Goal: Task Accomplishment & Management: Manage account settings

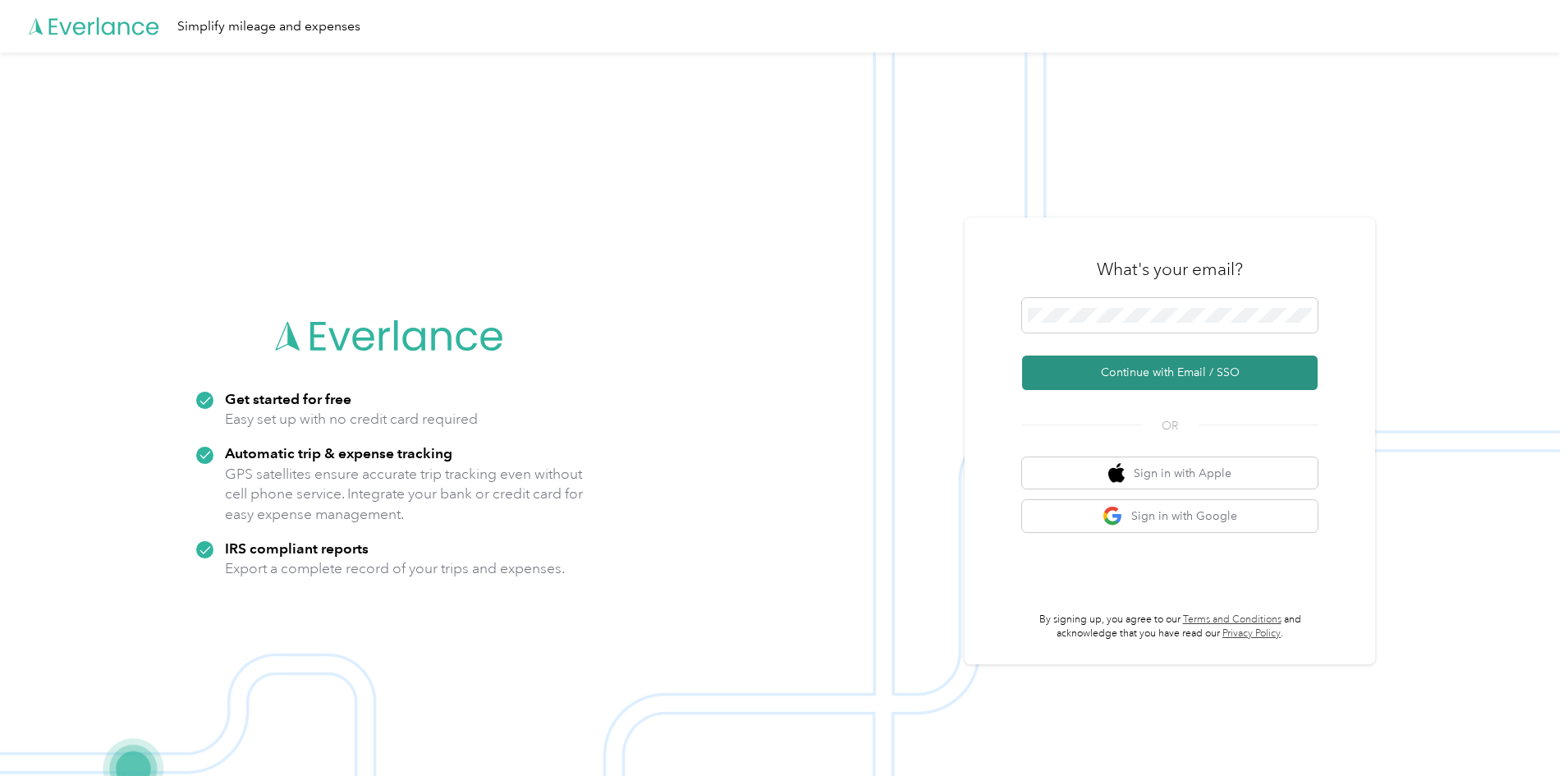
click at [1178, 368] on button "Continue with Email / SSO" at bounding box center [1170, 373] width 296 height 34
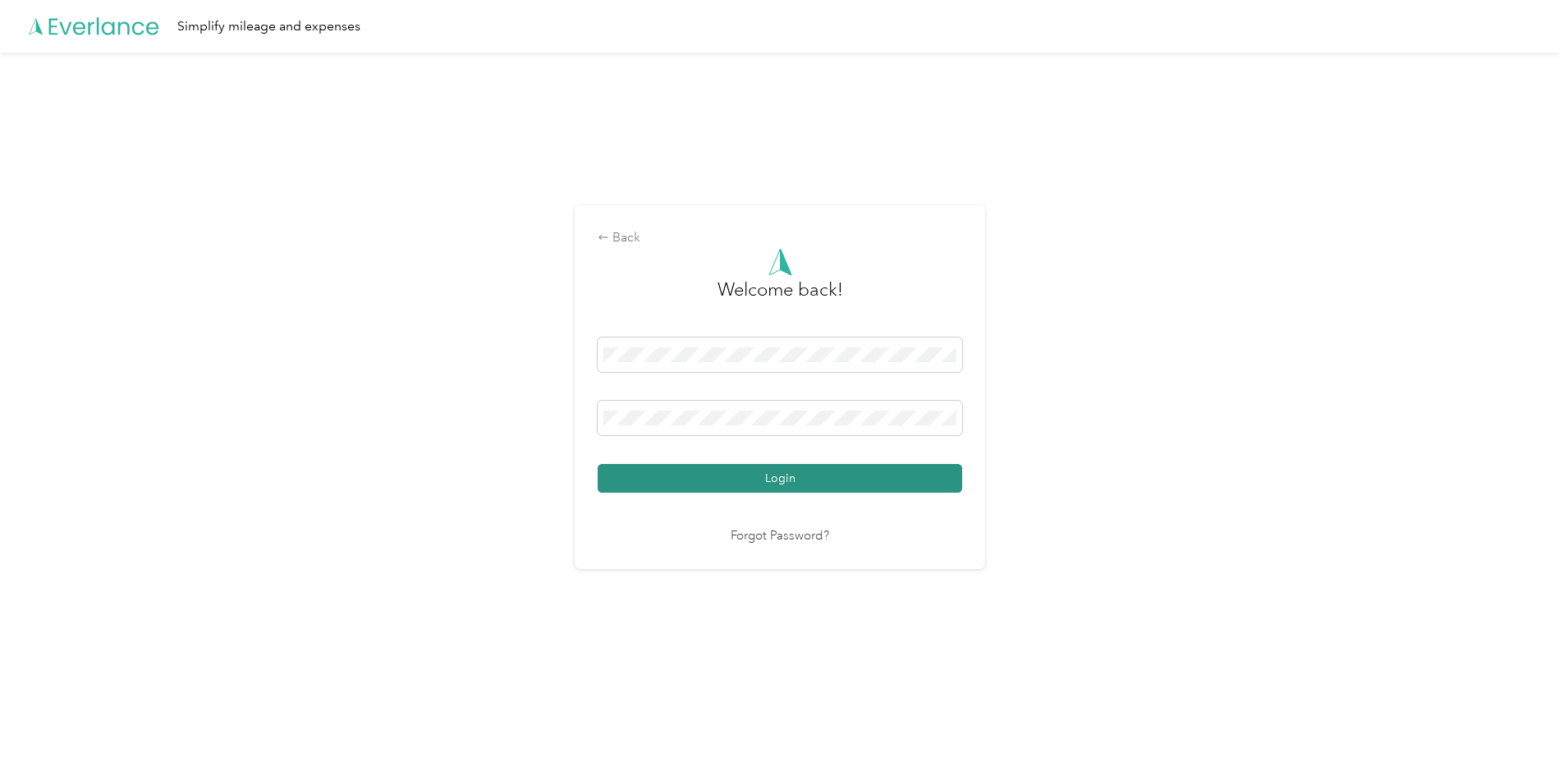
click at [789, 476] on button "Login" at bounding box center [780, 479] width 365 height 29
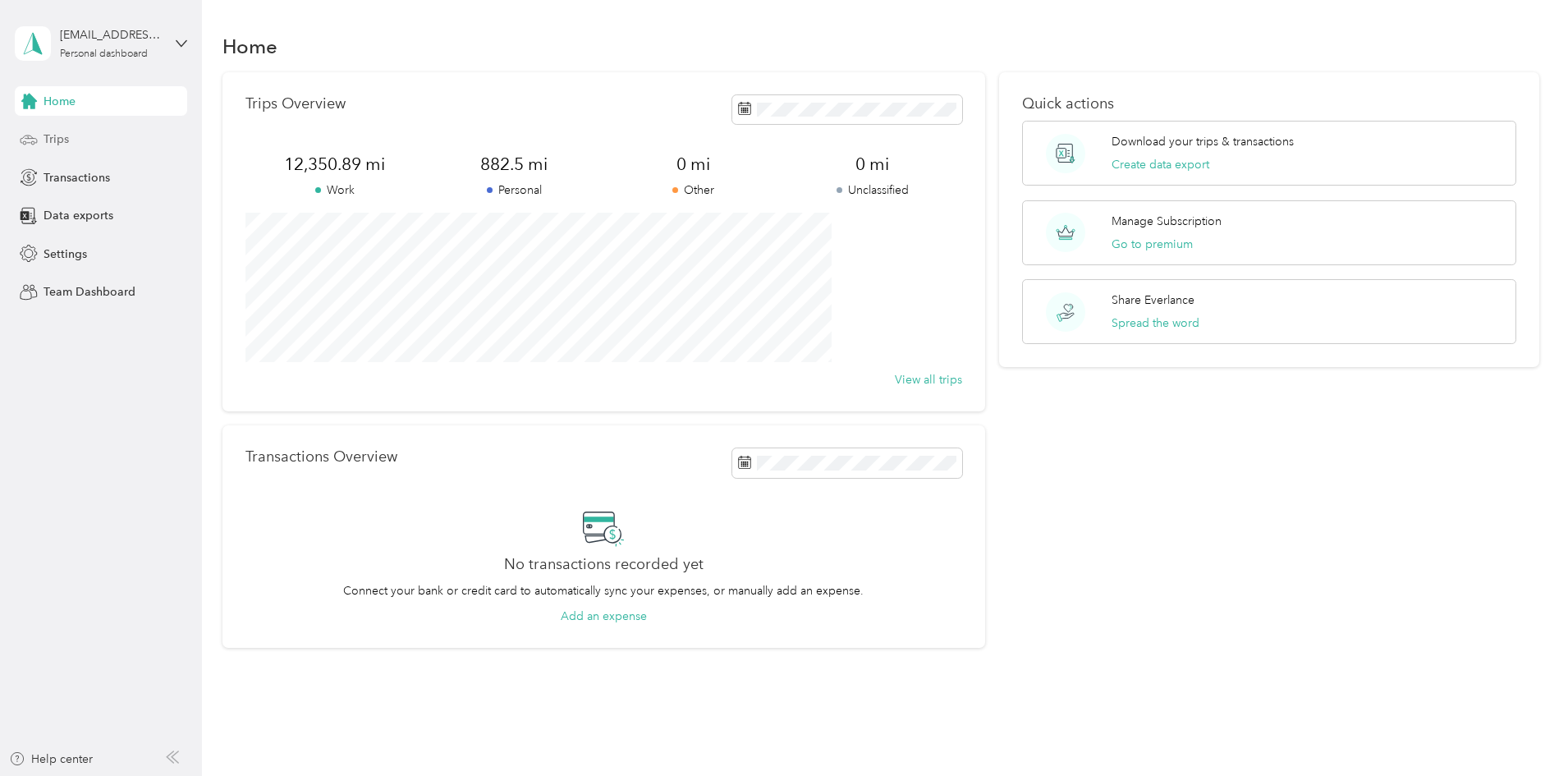
click at [62, 140] on span "Trips" at bounding box center [56, 139] width 26 height 17
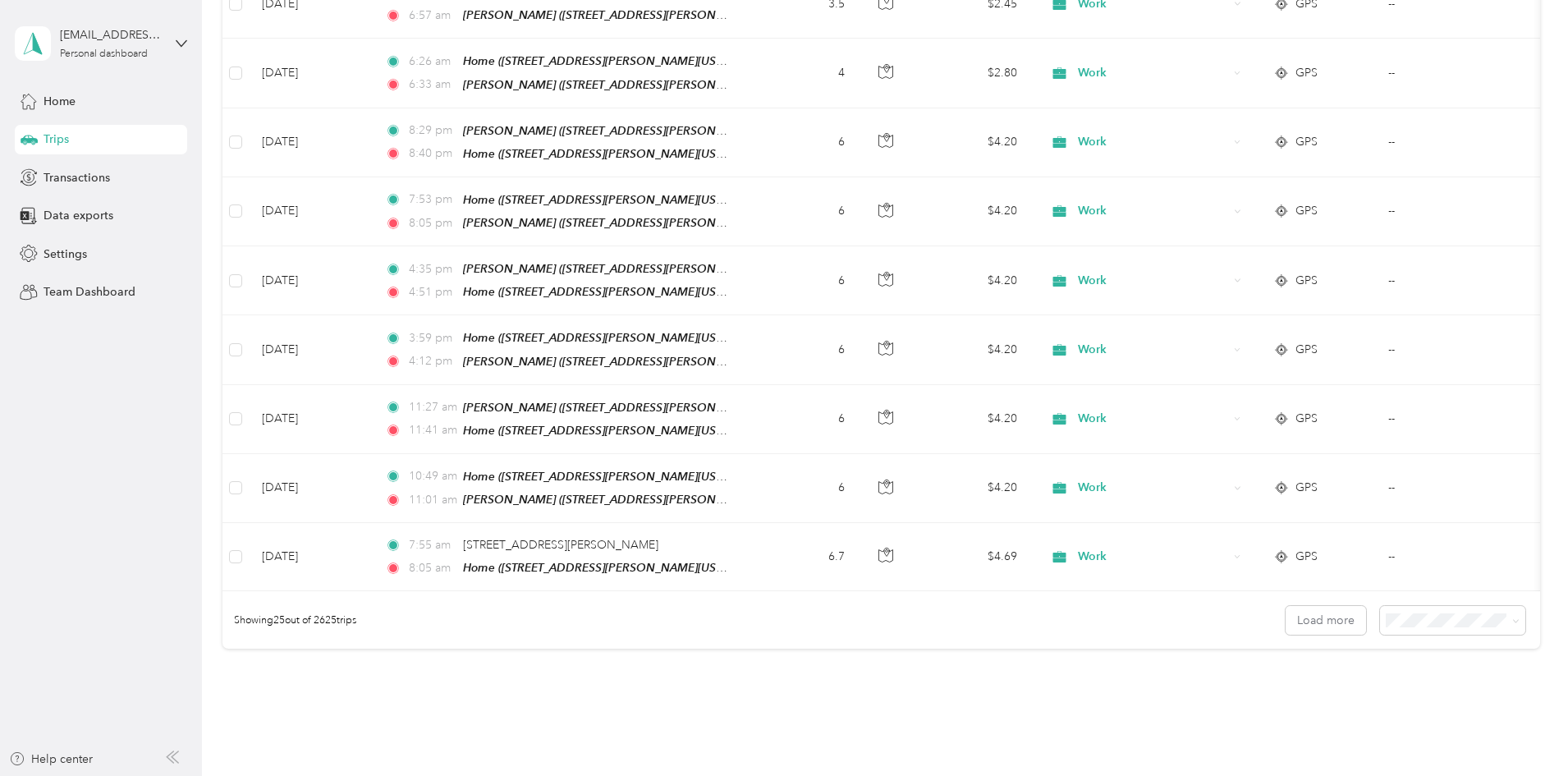
scroll to position [1479, 0]
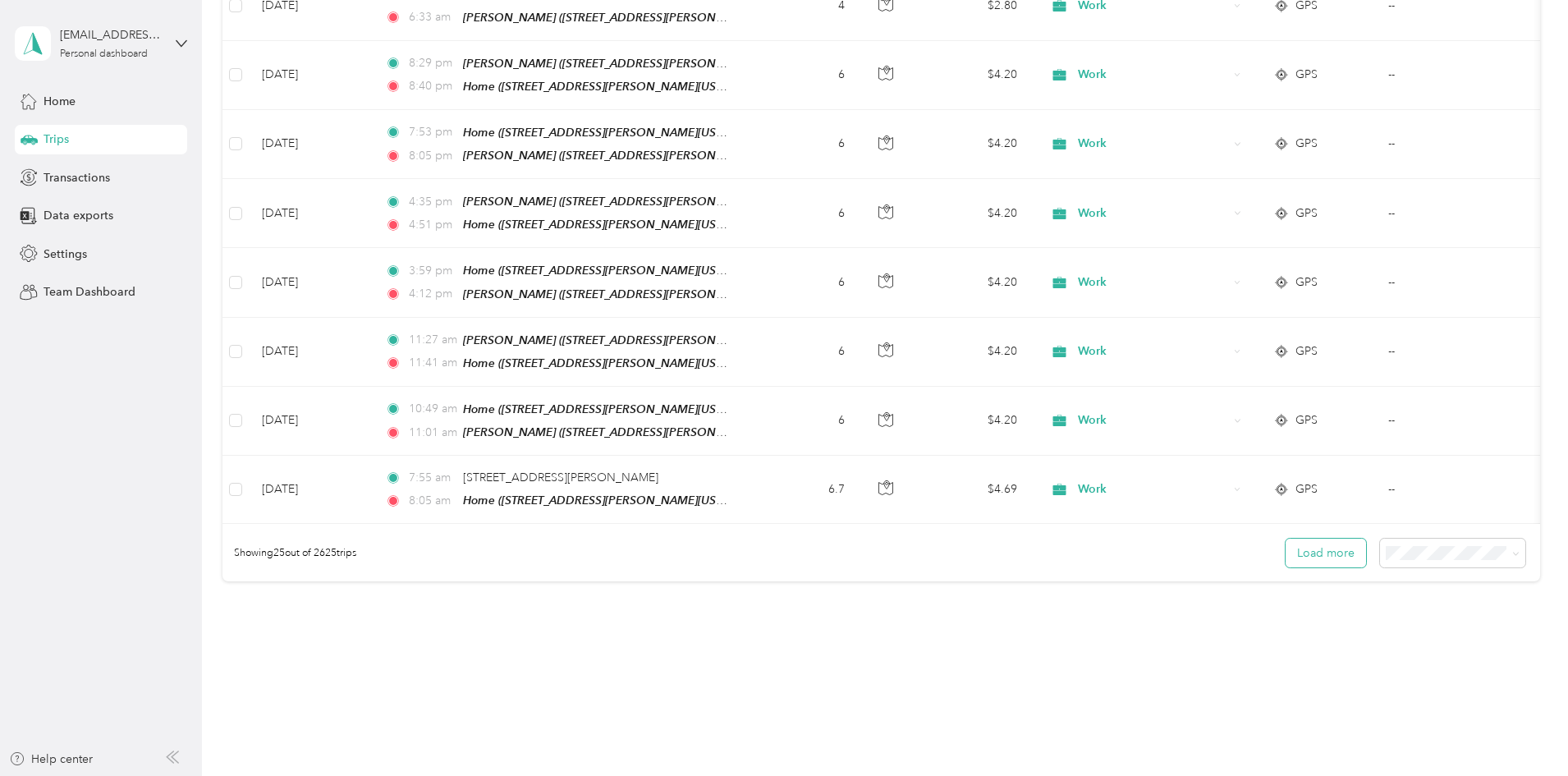
click at [1286, 538] on button "Load more" at bounding box center [1326, 553] width 80 height 29
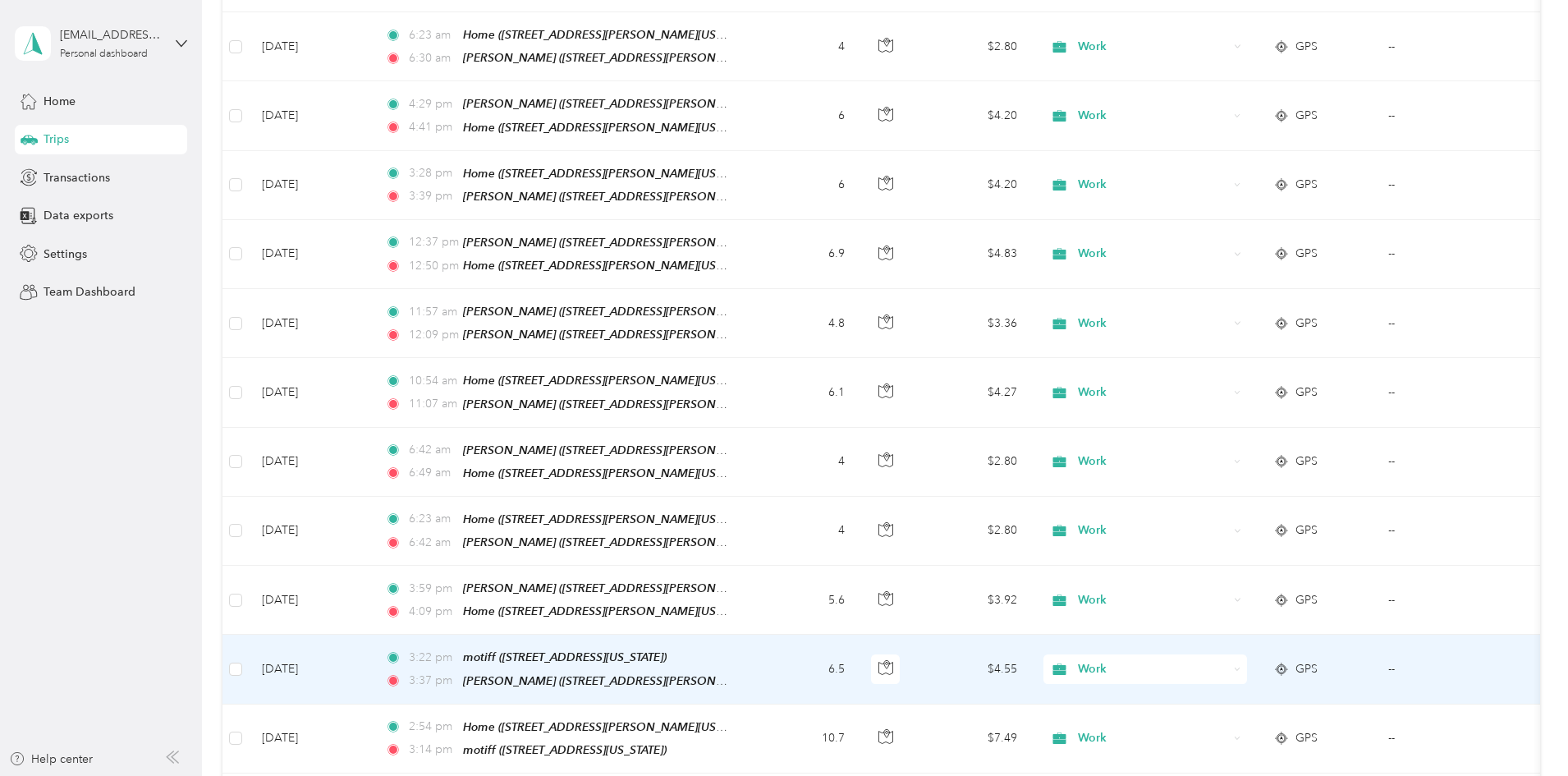
scroll to position [3175, 0]
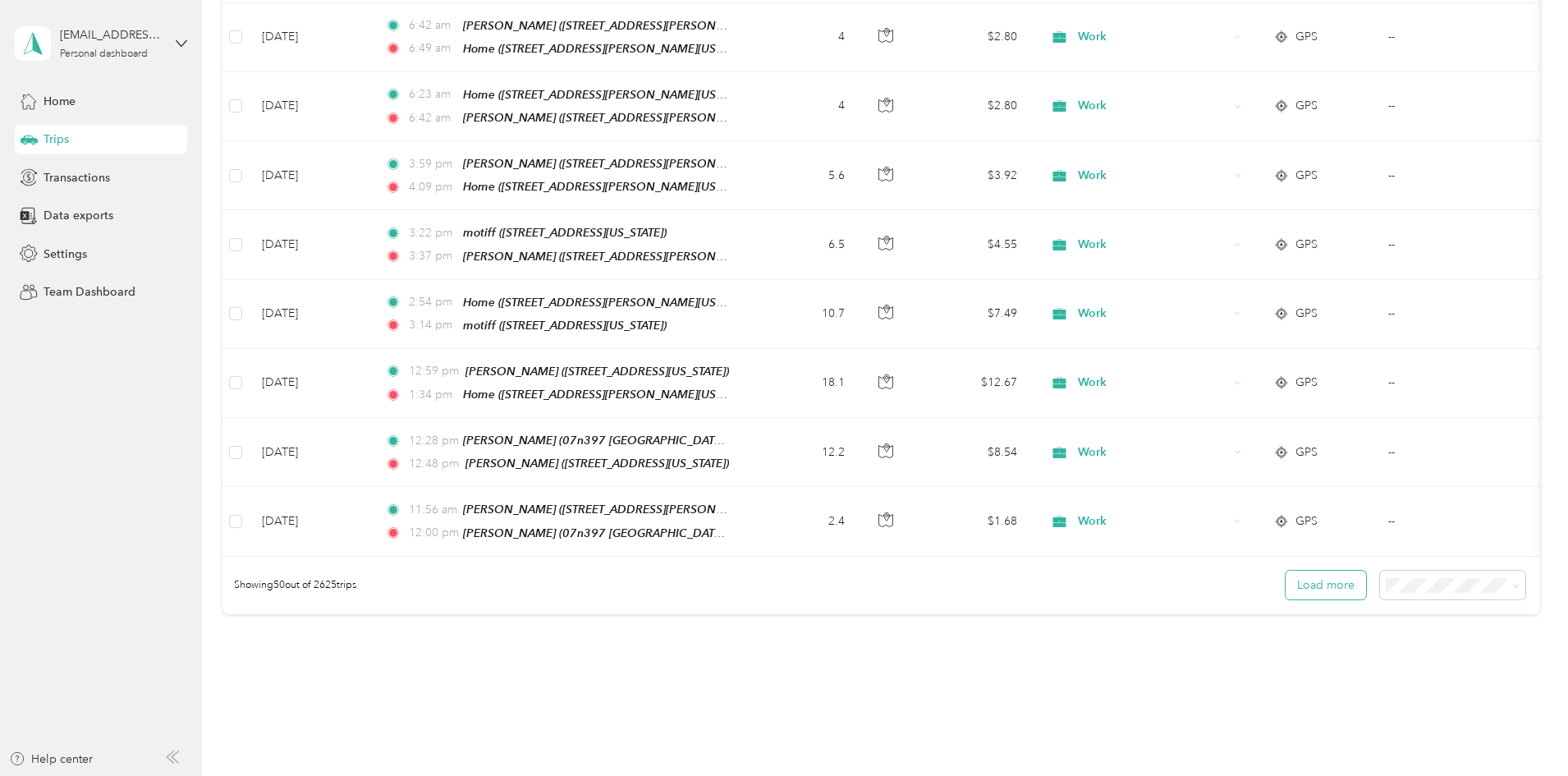
click at [1286, 571] on button "Load more" at bounding box center [1326, 585] width 80 height 29
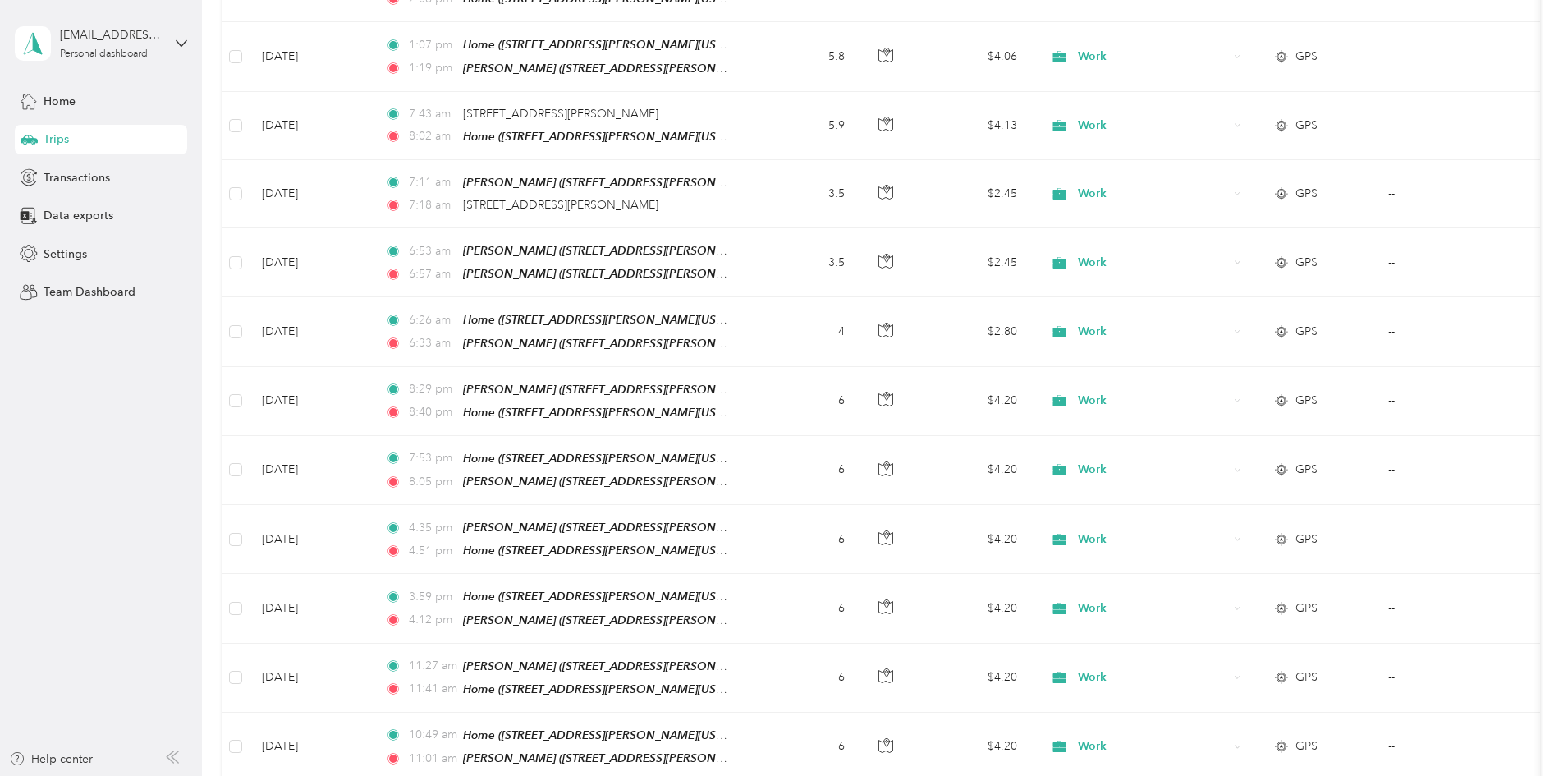
scroll to position [0, 0]
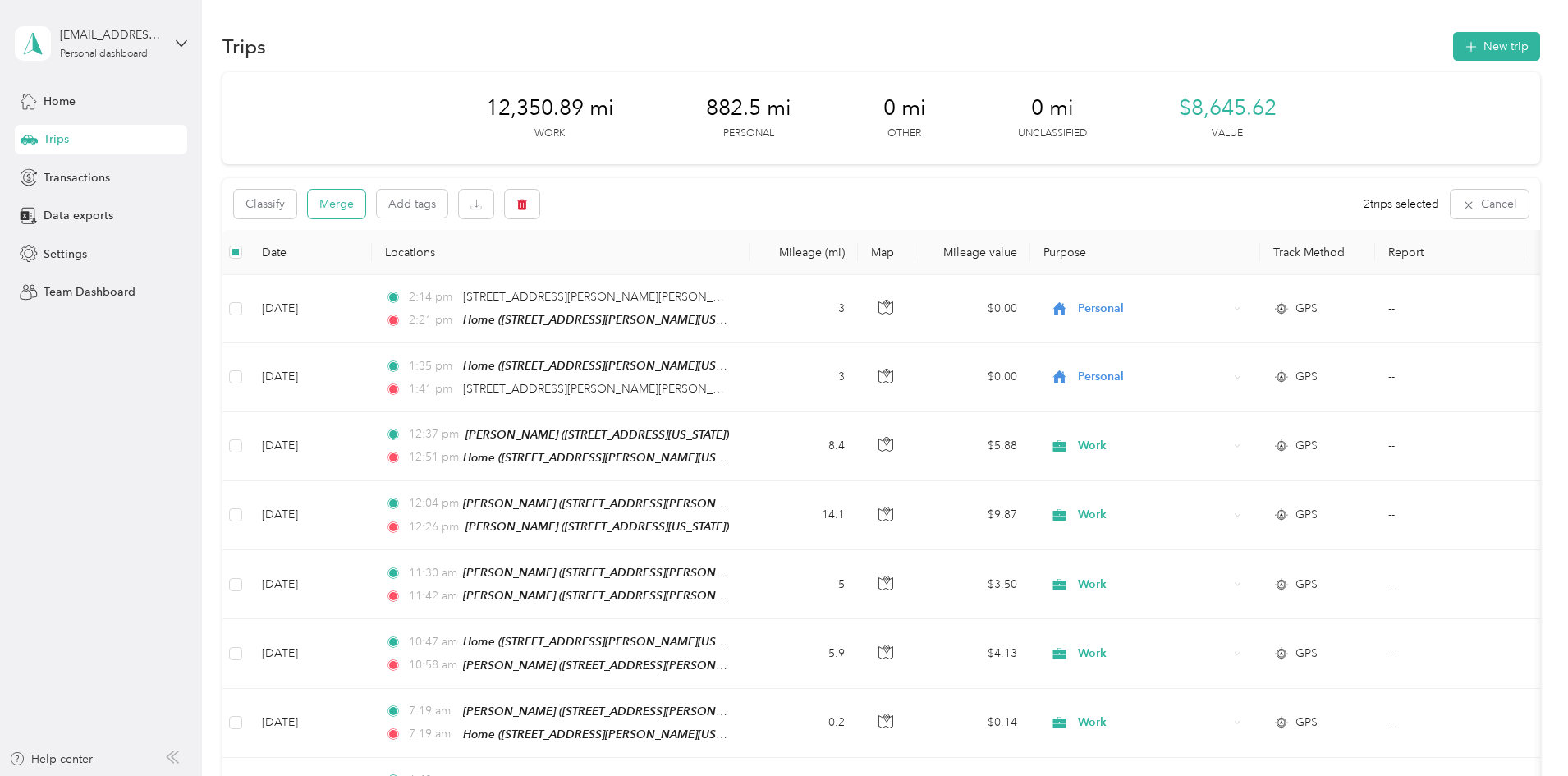
click at [366, 197] on button "Merge" at bounding box center [336, 204] width 57 height 29
click at [366, 203] on button "Merge" at bounding box center [336, 204] width 57 height 29
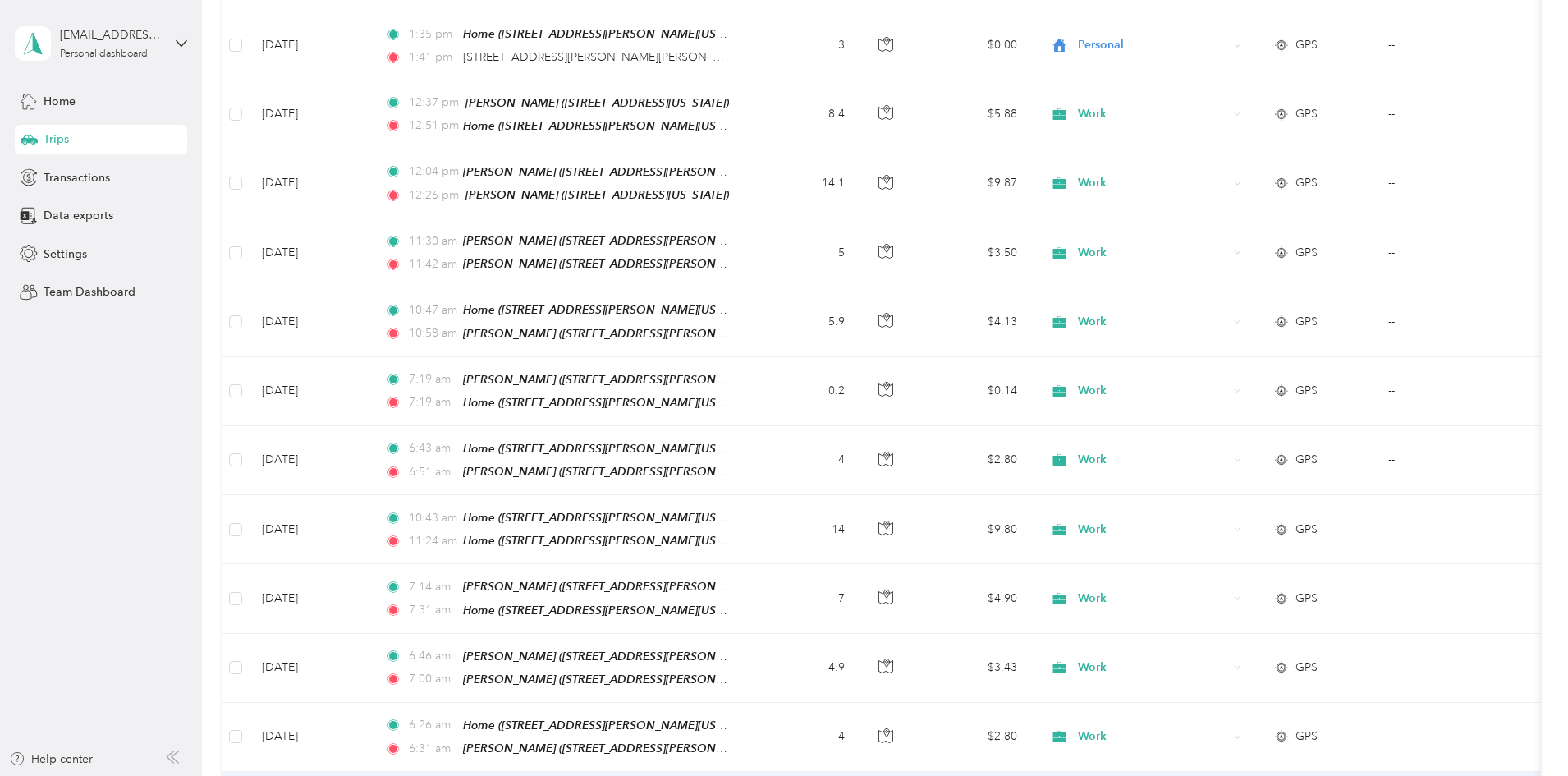
scroll to position [329, 0]
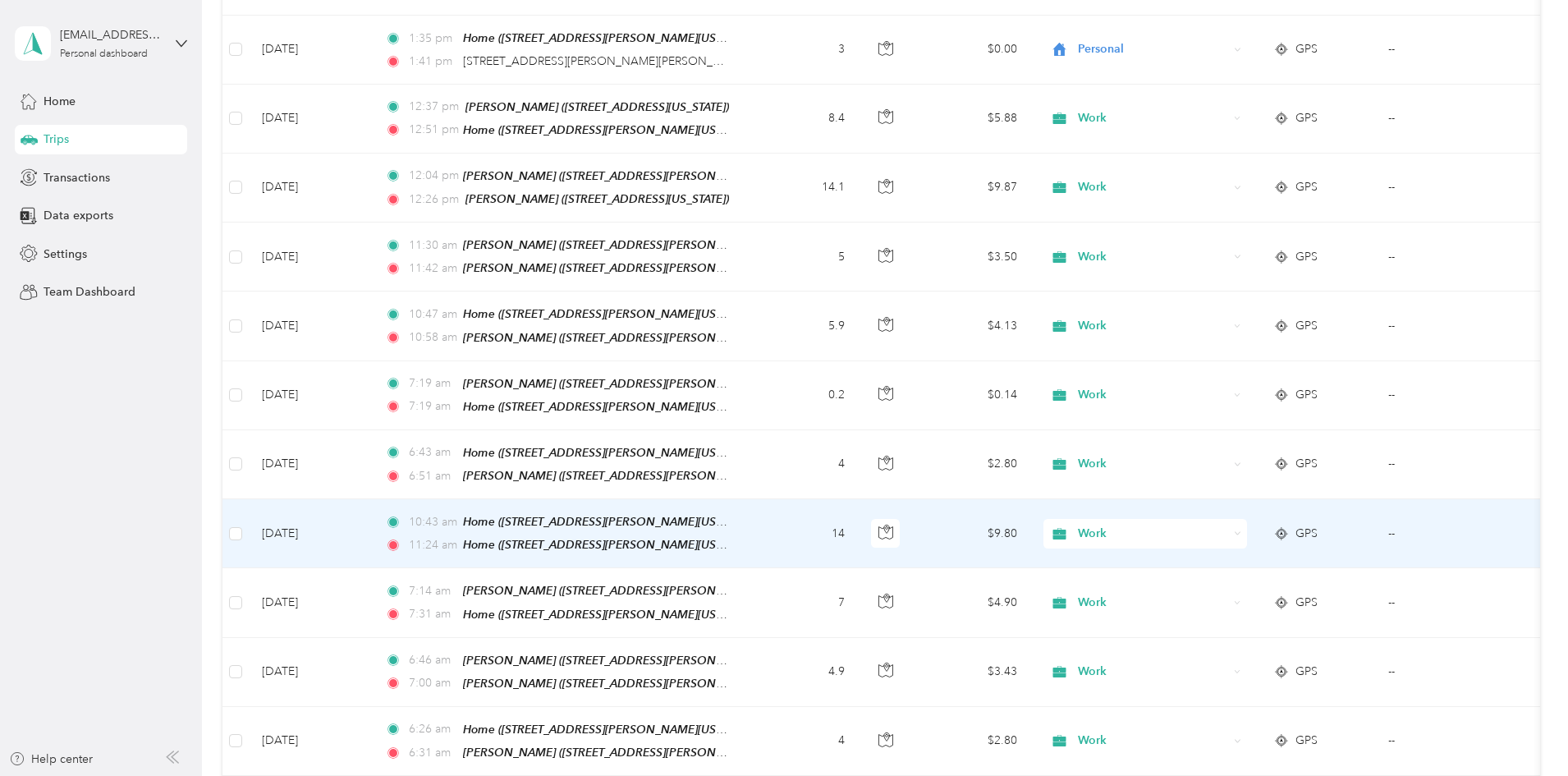
click at [858, 526] on td "14" at bounding box center [803, 533] width 109 height 69
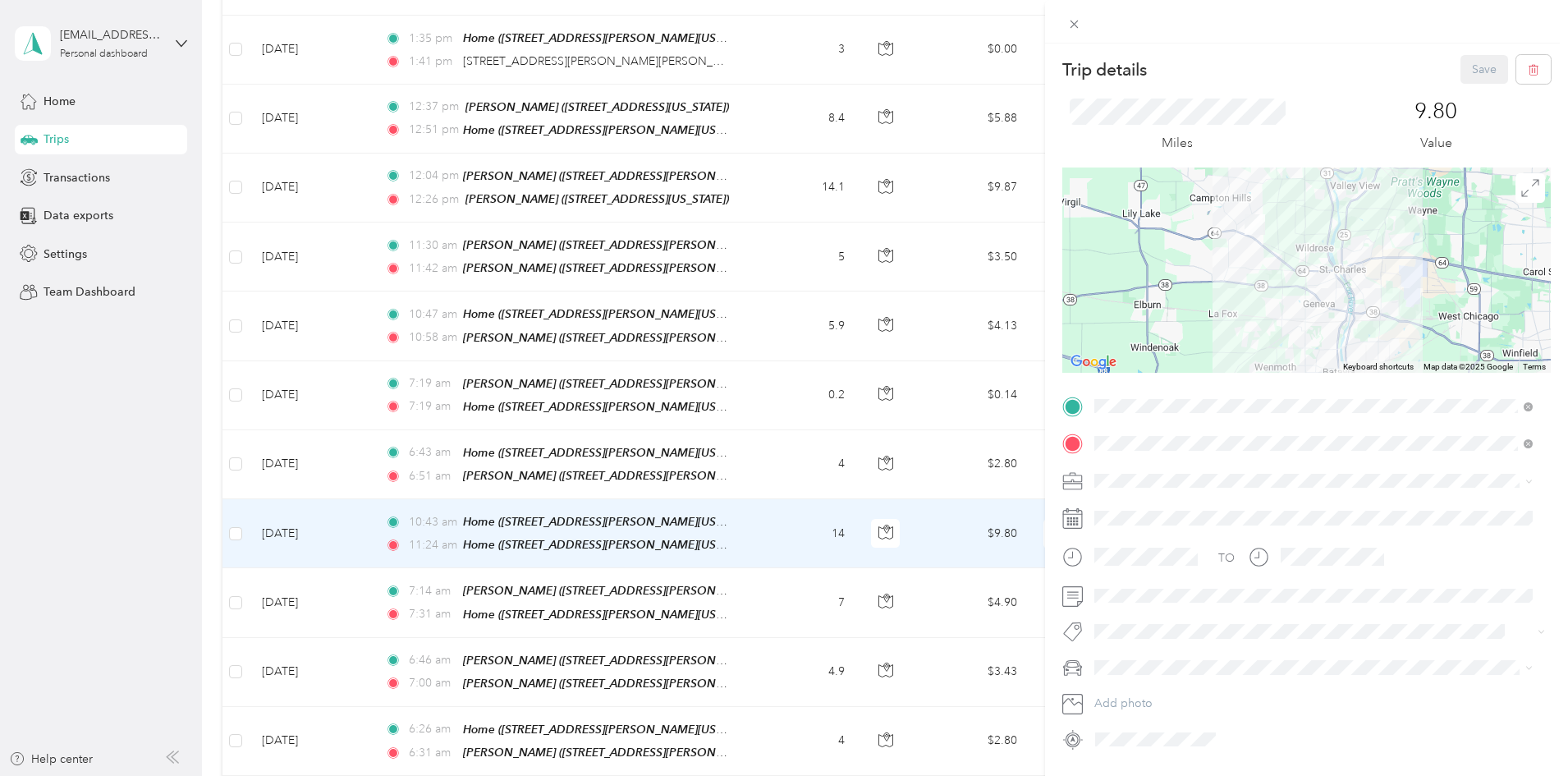
click at [877, 520] on div "Trip details Save This trip cannot be edited because it is either under review,…" at bounding box center [784, 388] width 1568 height 776
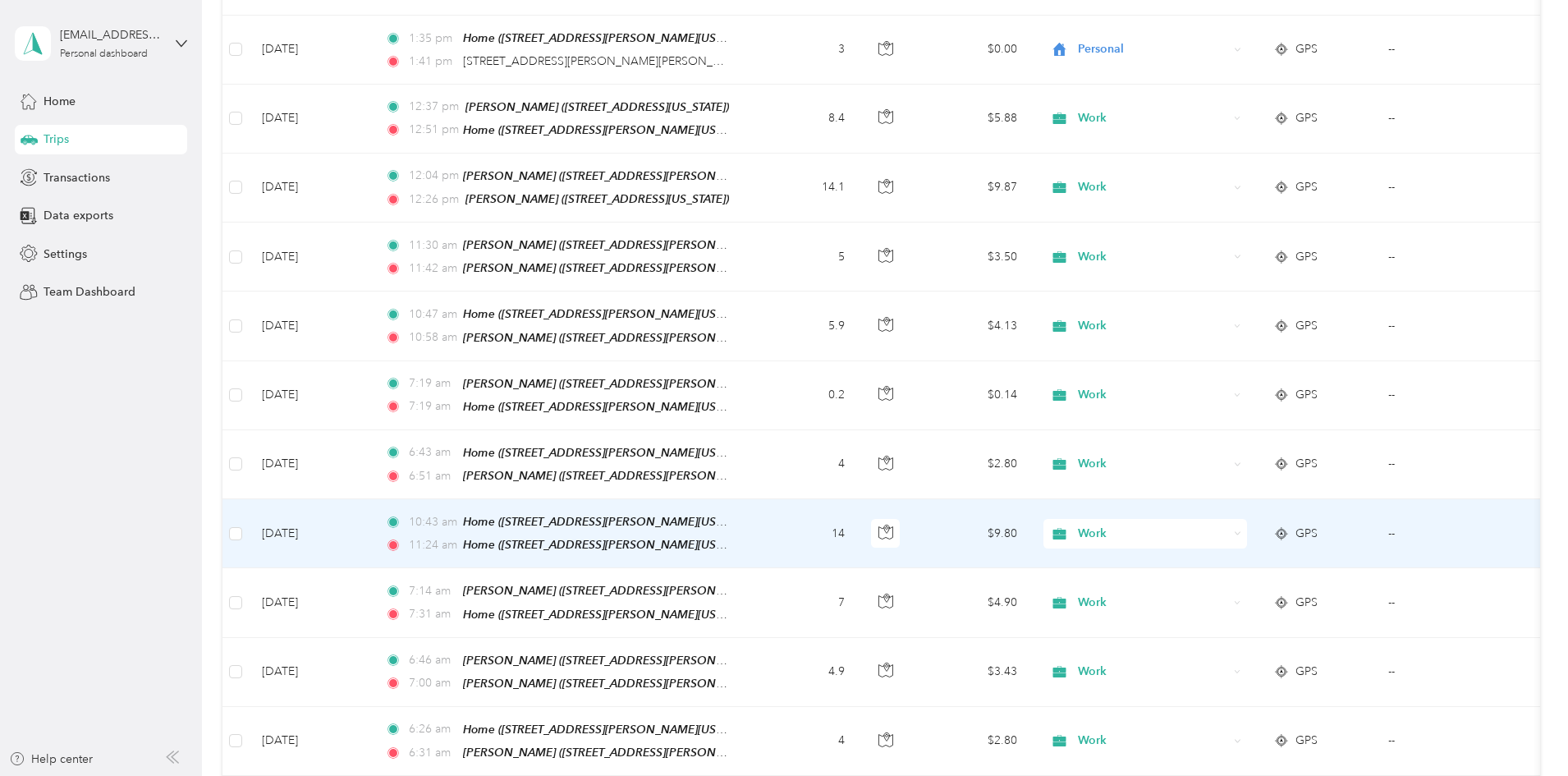
click at [1213, 525] on span "Work" at bounding box center [1154, 533] width 150 height 18
click at [1205, 579] on span "Personal" at bounding box center [1270, 581] width 152 height 17
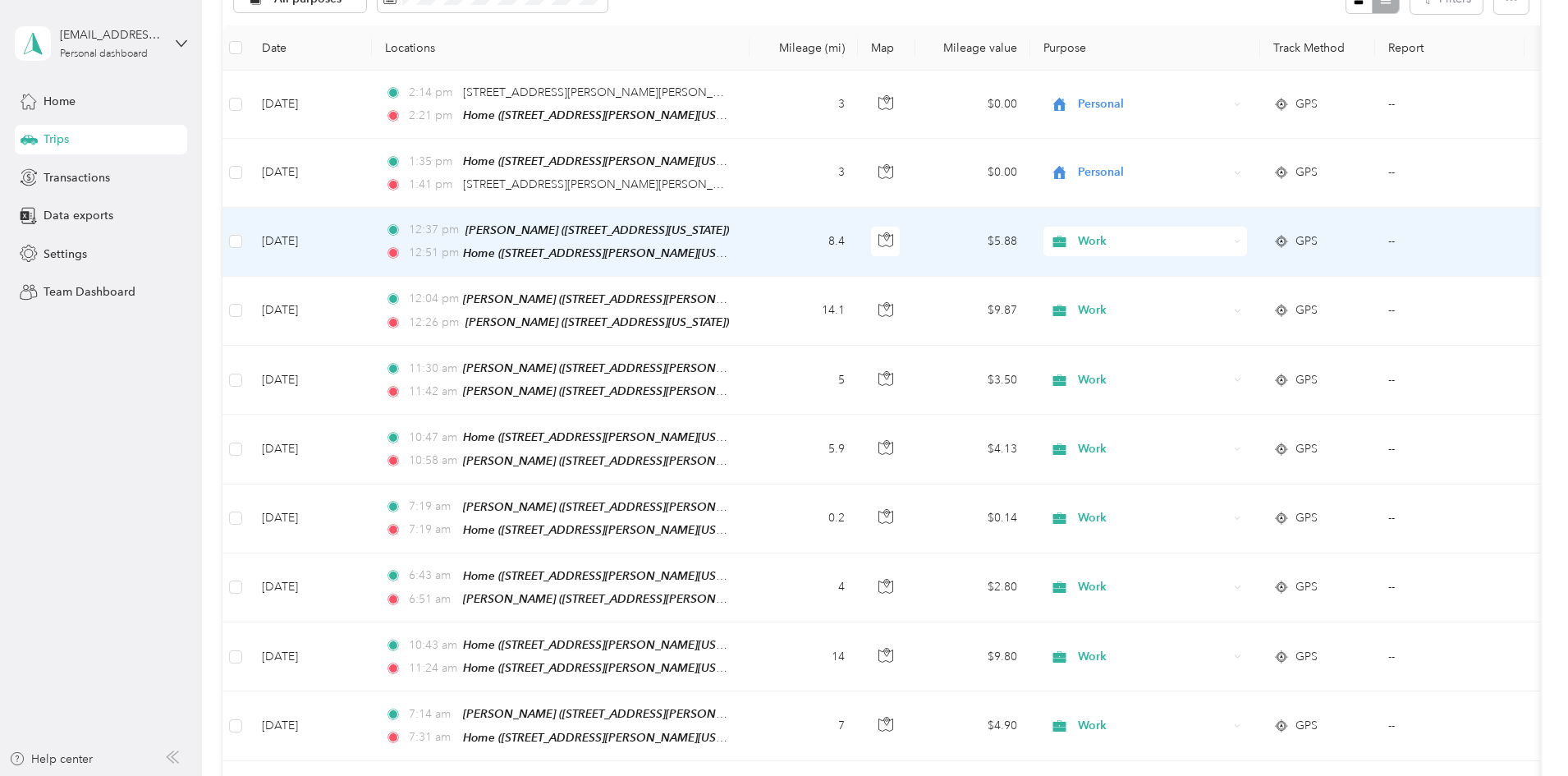
scroll to position [83, 0]
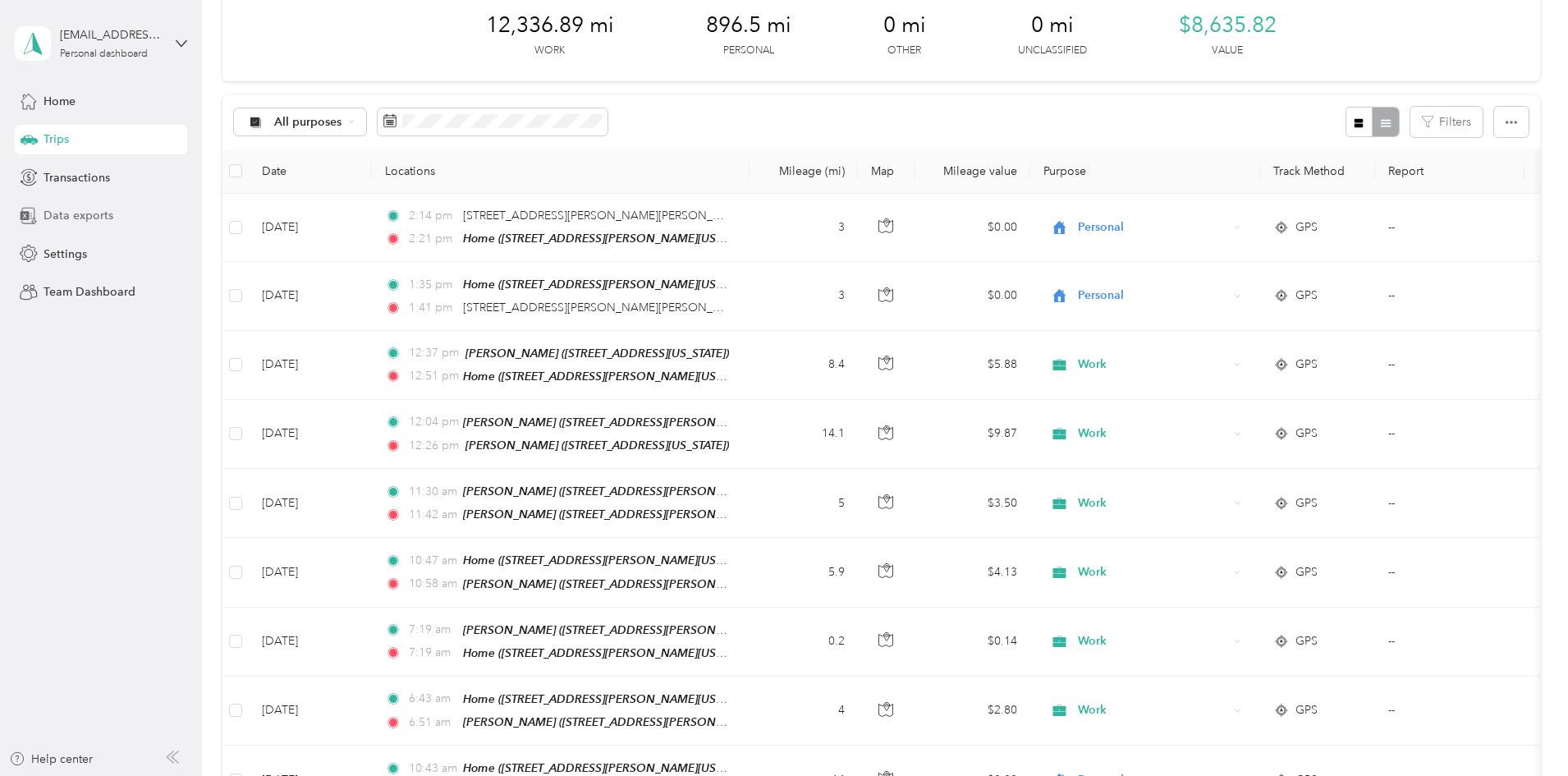
click at [82, 213] on span "Data exports" at bounding box center [79, 215] width 70 height 17
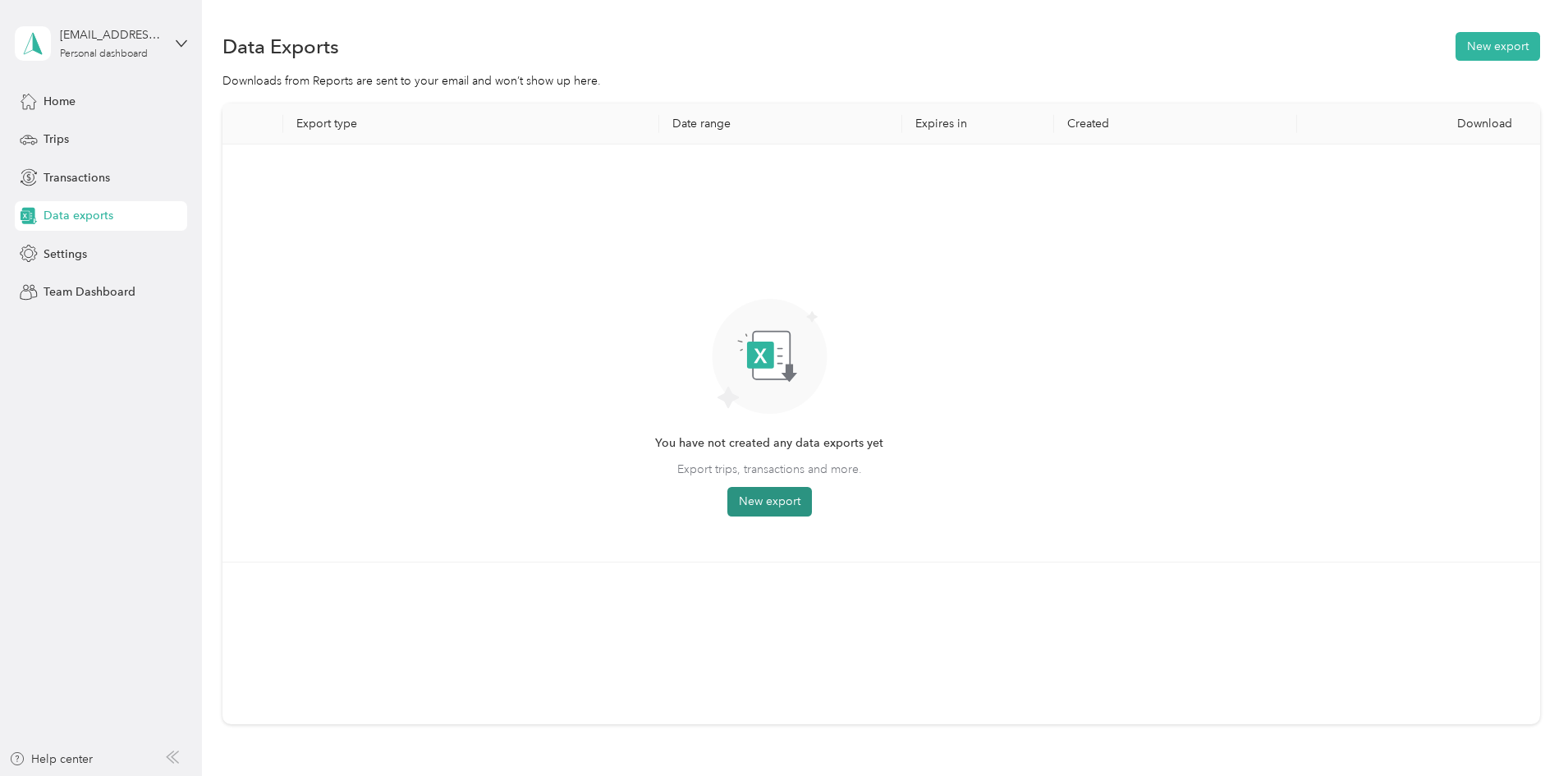
click at [812, 496] on button "New export" at bounding box center [769, 502] width 85 height 30
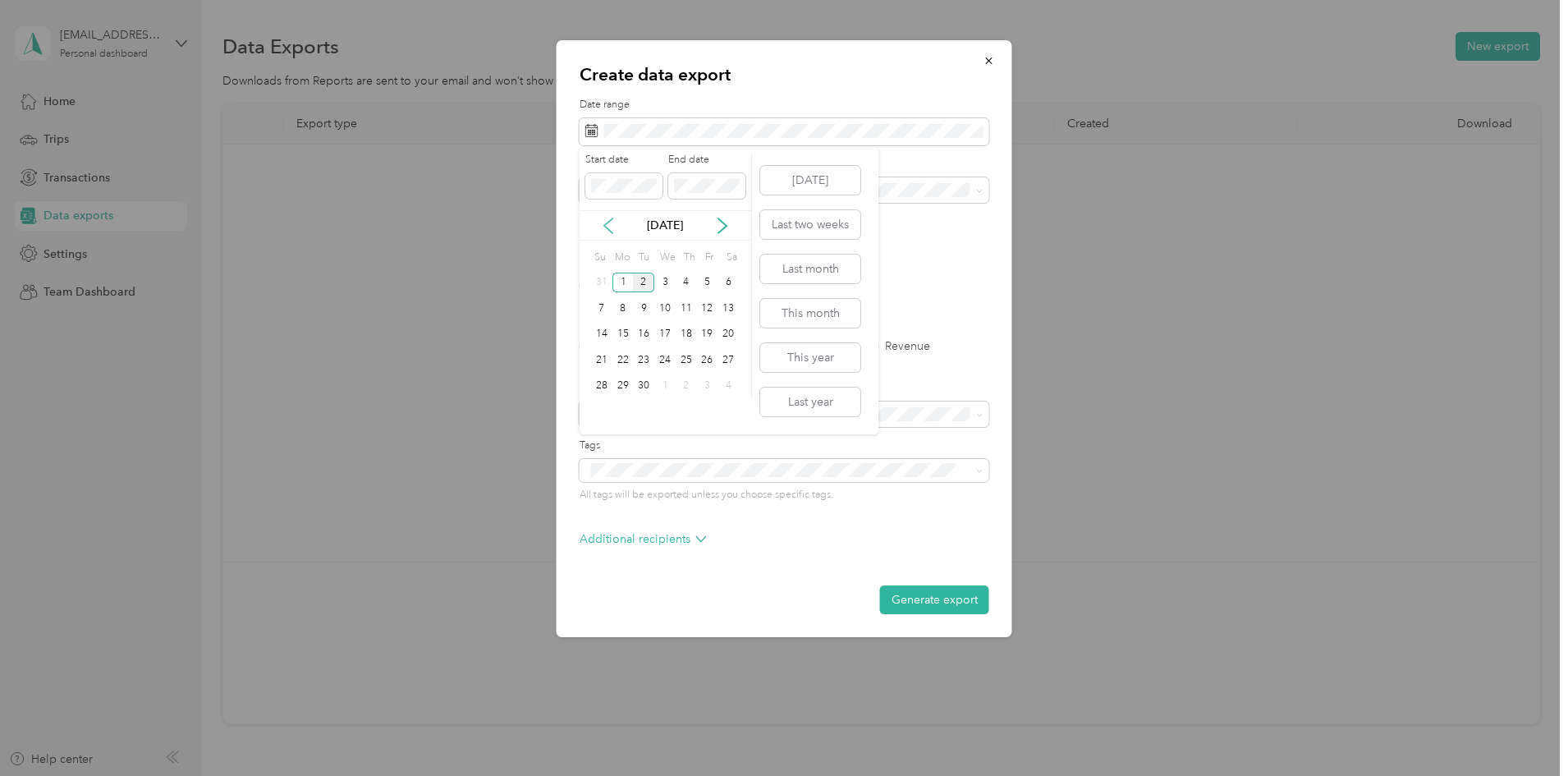
click at [608, 222] on icon at bounding box center [608, 226] width 9 height 15
click at [709, 284] on div "1" at bounding box center [708, 283] width 21 height 21
click at [600, 412] on div "31" at bounding box center [602, 412] width 21 height 21
click at [708, 286] on label "PDF" at bounding box center [718, 286] width 39 height 11
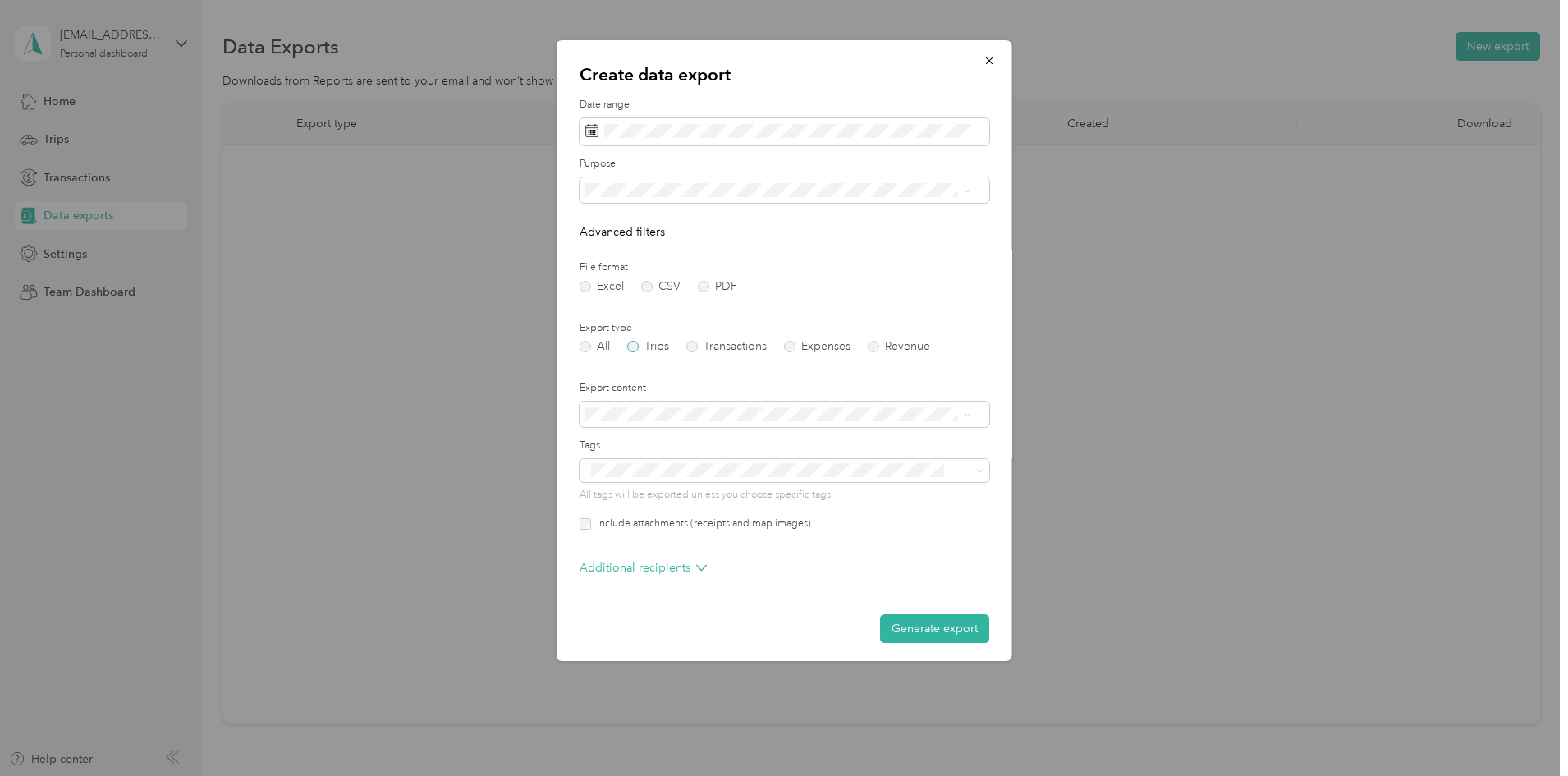
click at [636, 346] on label "Trips" at bounding box center [648, 346] width 42 height 11
click at [964, 413] on icon at bounding box center [967, 414] width 8 height 8
click at [730, 445] on li "Summary only" at bounding box center [778, 434] width 397 height 29
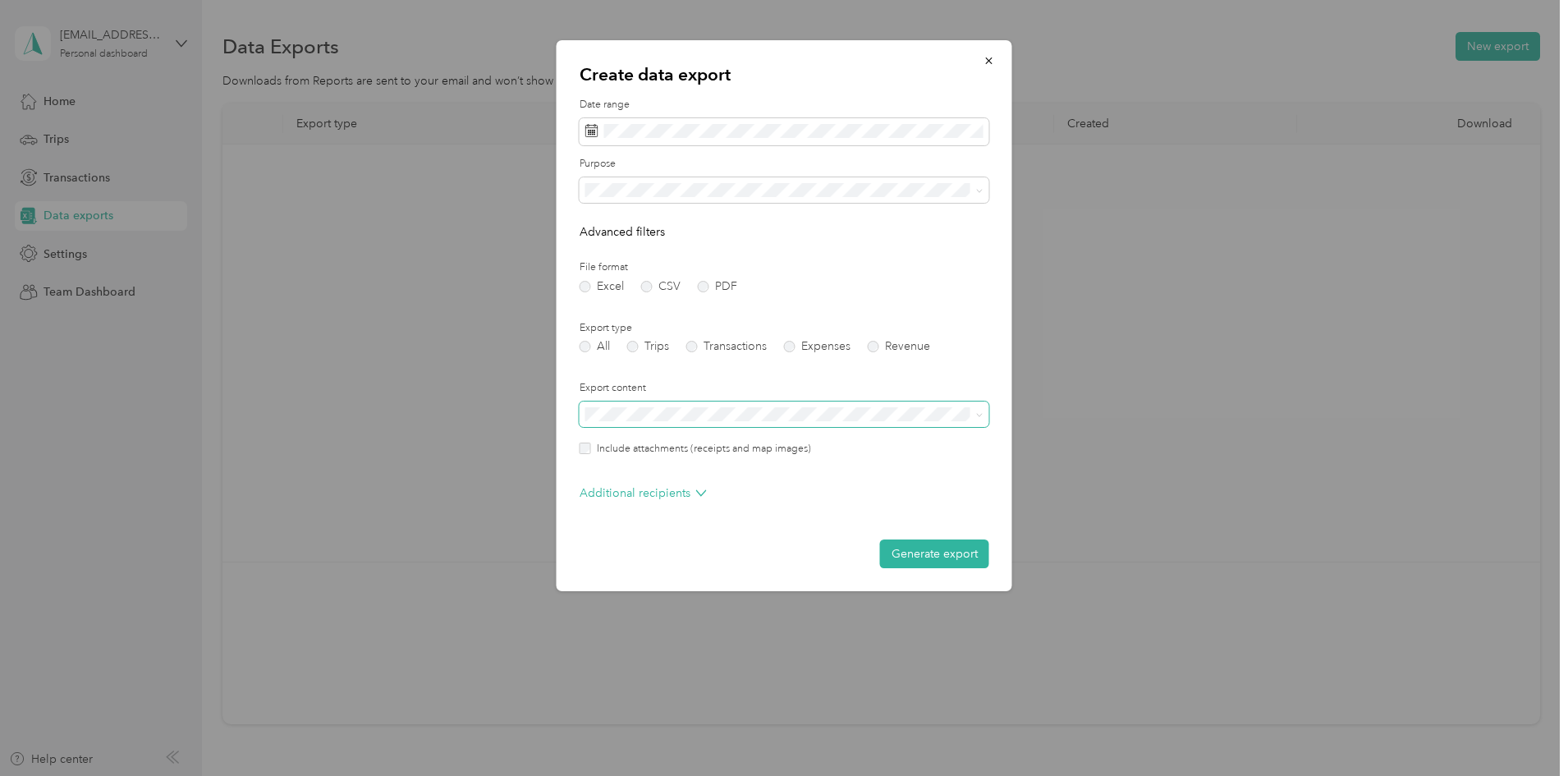
click at [666, 256] on ol "All Work Personal Other Charity Medical Moving Commute" at bounding box center [784, 314] width 410 height 230
click at [982, 187] on icon at bounding box center [980, 191] width 8 height 8
click at [636, 242] on div "Work" at bounding box center [784, 248] width 387 height 17
click at [899, 548] on button "Generate export" at bounding box center [935, 554] width 109 height 29
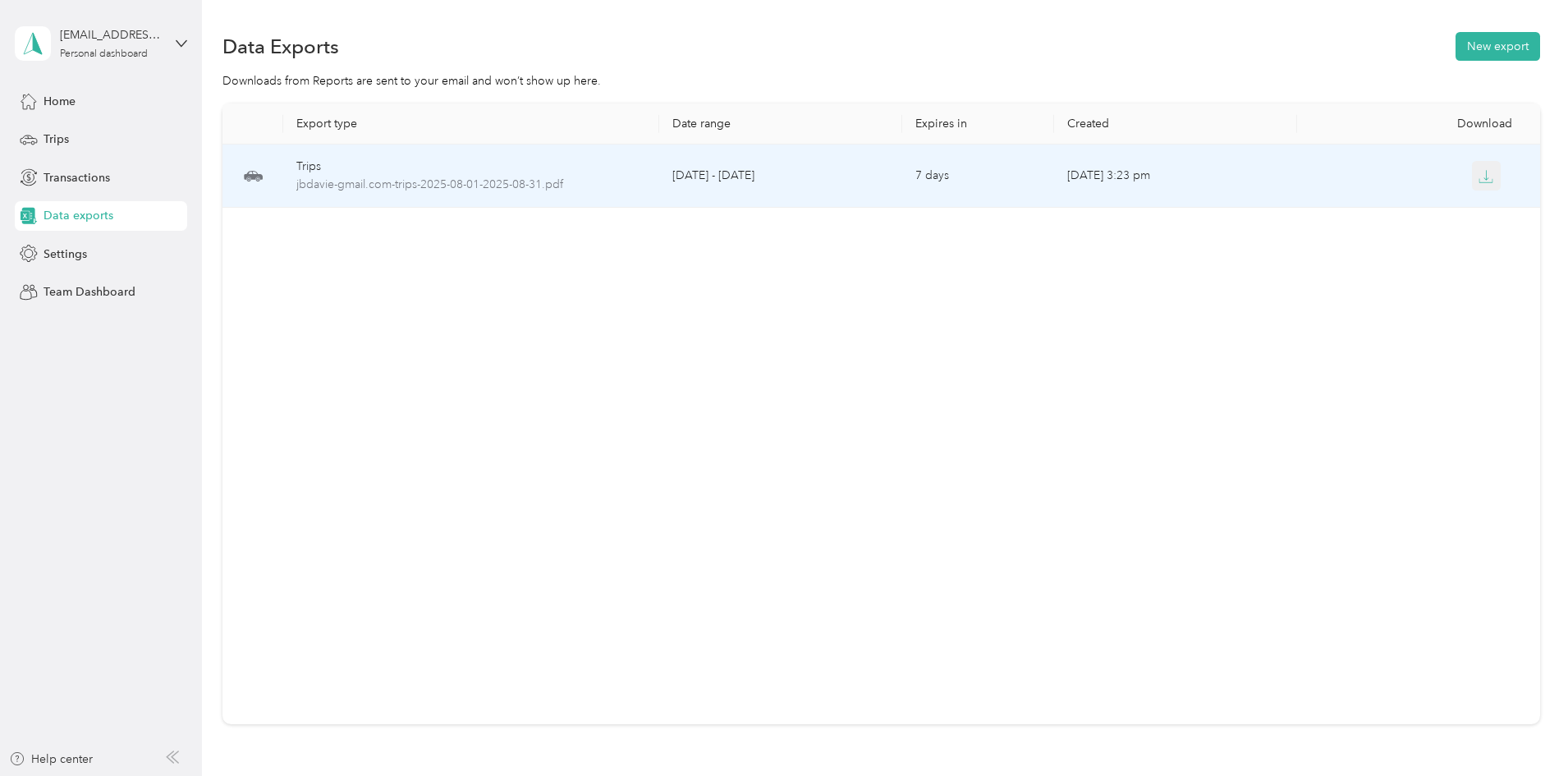
click at [1479, 176] on icon "button" at bounding box center [1486, 176] width 15 height 15
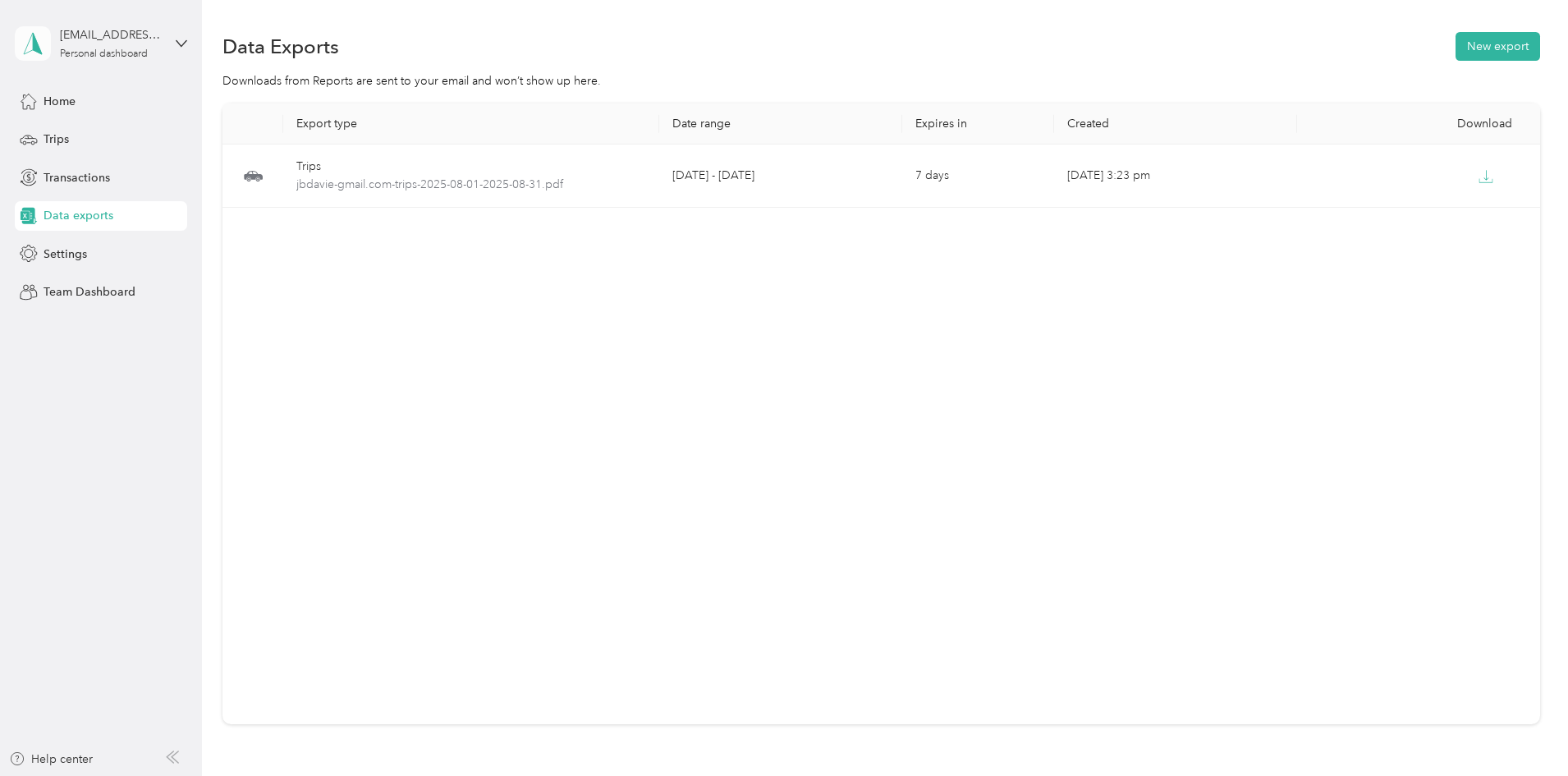
click at [29, 40] on icon at bounding box center [32, 43] width 25 height 23
click at [56, 130] on div "Log out" at bounding box center [62, 132] width 63 height 17
